Goal: Share content: Share content

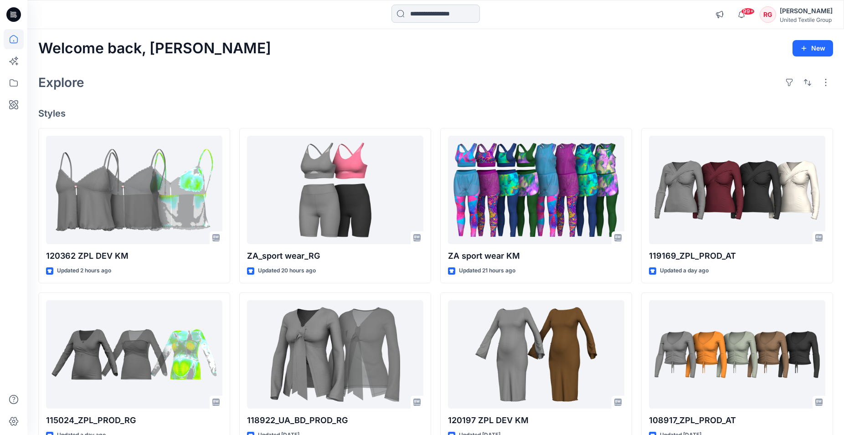
click at [408, 18] on input at bounding box center [435, 14] width 88 height 18
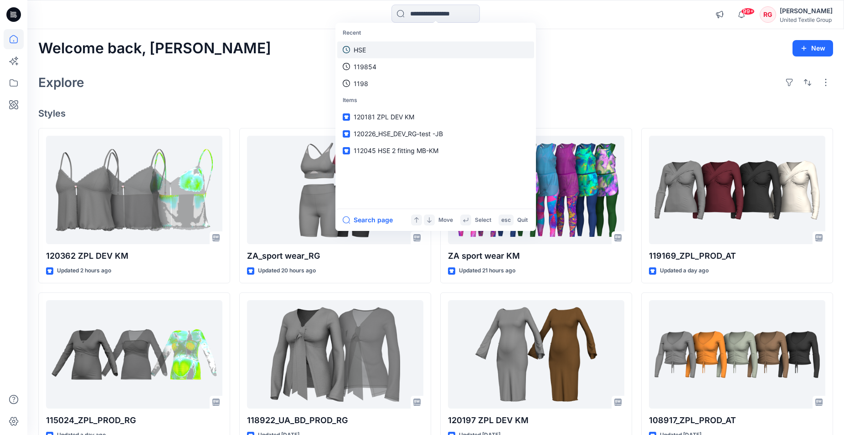
click at [354, 47] on p "HSE" at bounding box center [359, 50] width 12 height 10
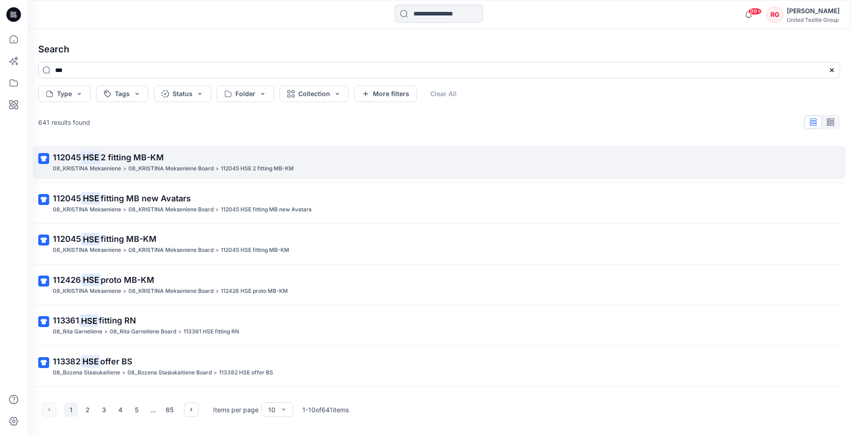
click at [151, 157] on span "2 fitting MB-KM" at bounding box center [132, 158] width 63 height 10
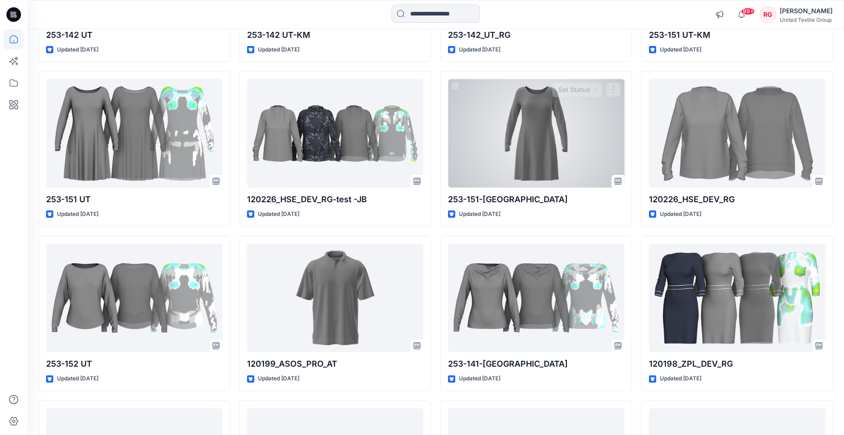
scroll to position [9060, 0]
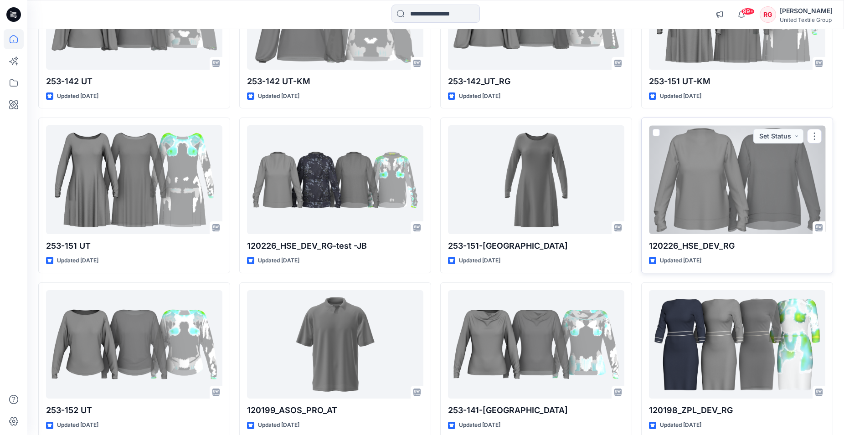
click at [738, 199] on div at bounding box center [737, 179] width 176 height 109
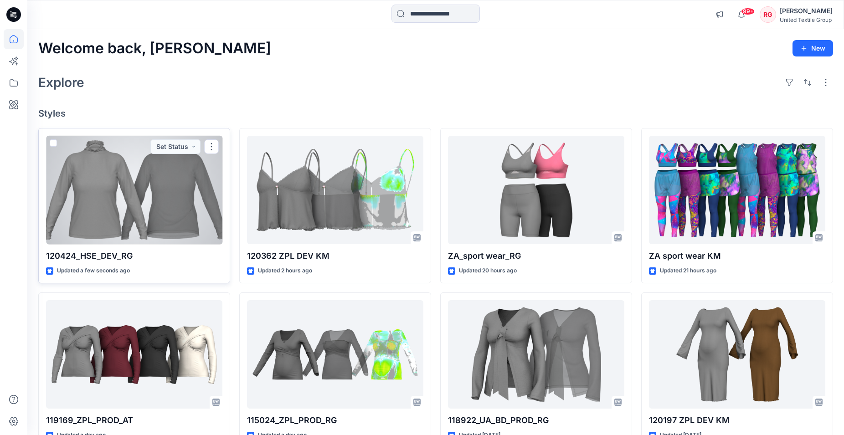
click at [179, 206] on div at bounding box center [134, 190] width 176 height 109
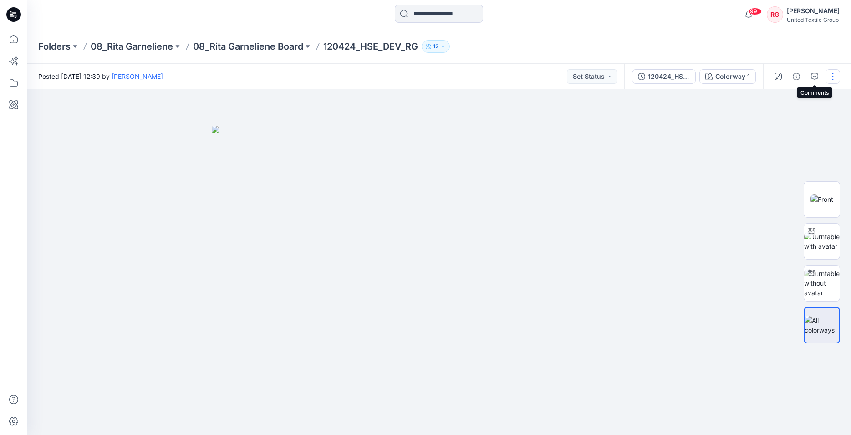
click at [832, 74] on button "button" at bounding box center [833, 76] width 15 height 15
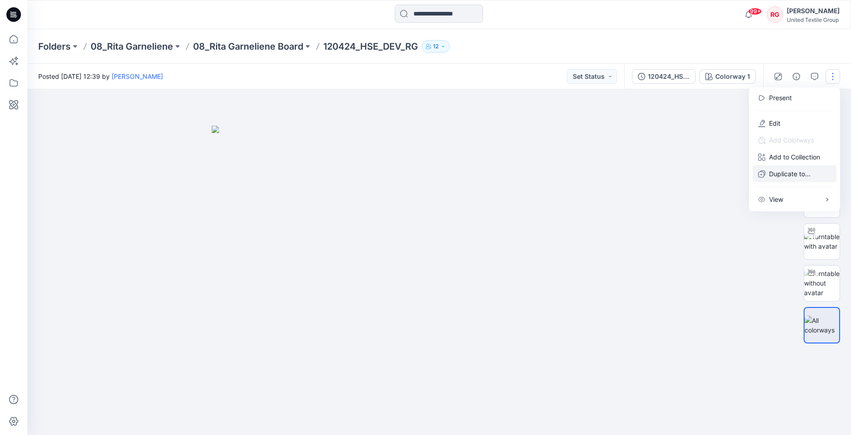
click at [788, 174] on p "Duplicate to..." at bounding box center [789, 174] width 41 height 10
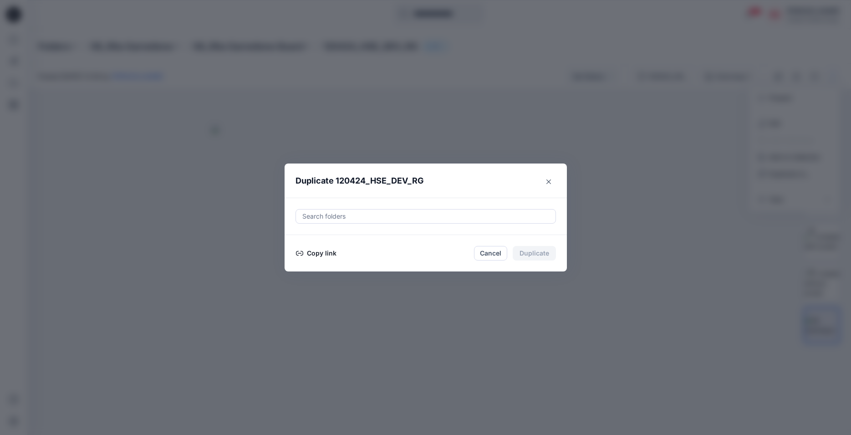
click at [311, 254] on button "Copy link" at bounding box center [316, 253] width 41 height 11
